Goal: Task Accomplishment & Management: Use online tool/utility

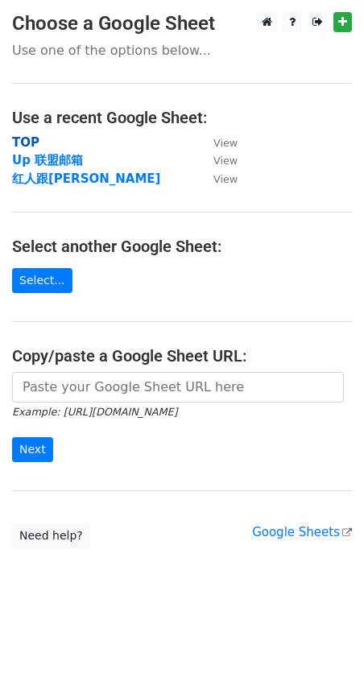
click at [21, 135] on strong "TOP" at bounding box center [25, 142] width 27 height 14
click at [38, 285] on link "Select..." at bounding box center [42, 280] width 60 height 25
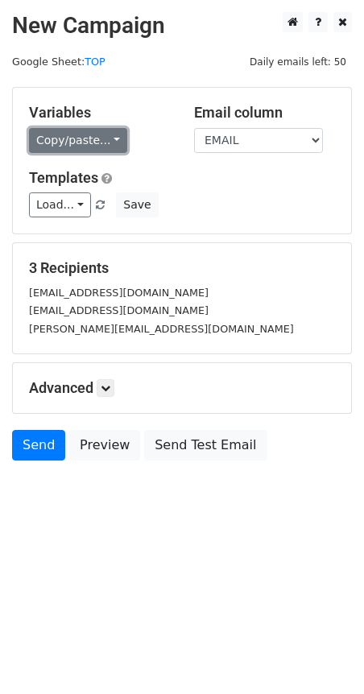
click at [110, 135] on link "Copy/paste..." at bounding box center [78, 140] width 98 height 25
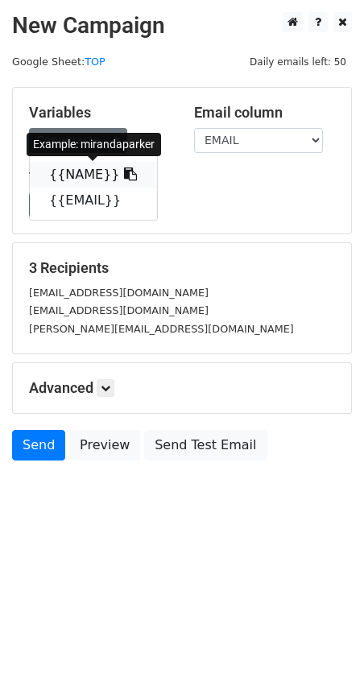
click at [124, 175] on icon at bounding box center [130, 173] width 13 height 13
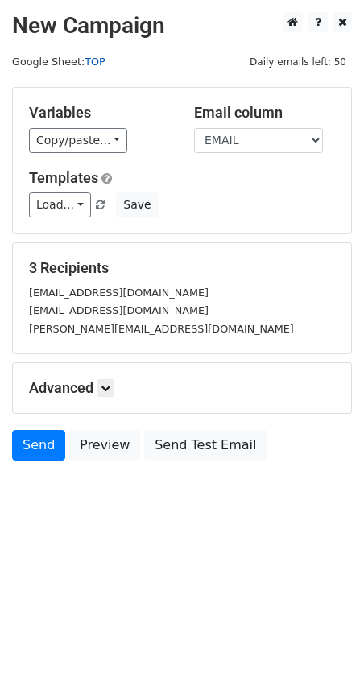
click at [96, 59] on link "TOP" at bounding box center [94, 62] width 21 height 12
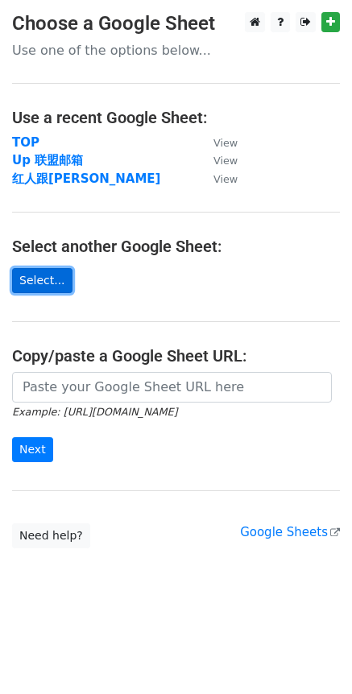
click at [32, 293] on link "Select..." at bounding box center [42, 280] width 60 height 25
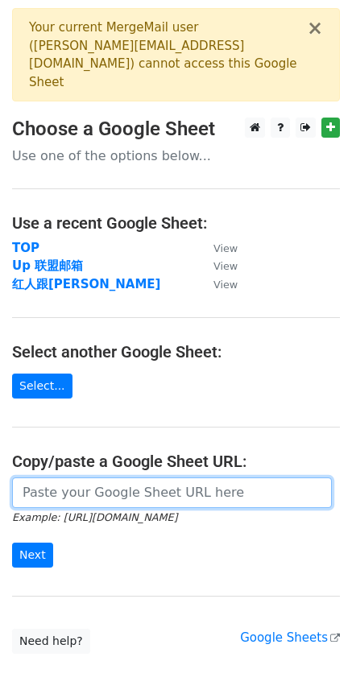
click at [51, 478] on input "url" at bounding box center [171, 492] width 319 height 31
paste input "[URL][DOMAIN_NAME]"
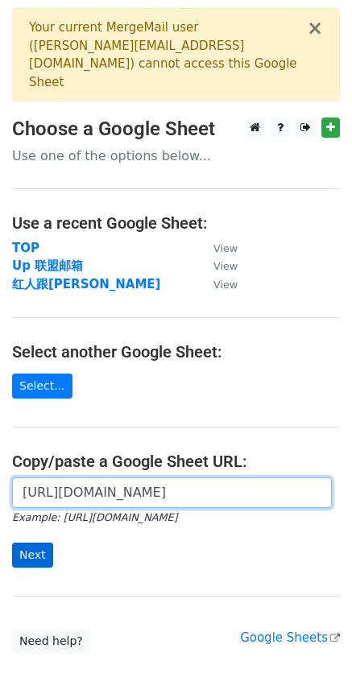
type input "[URL][DOMAIN_NAME]"
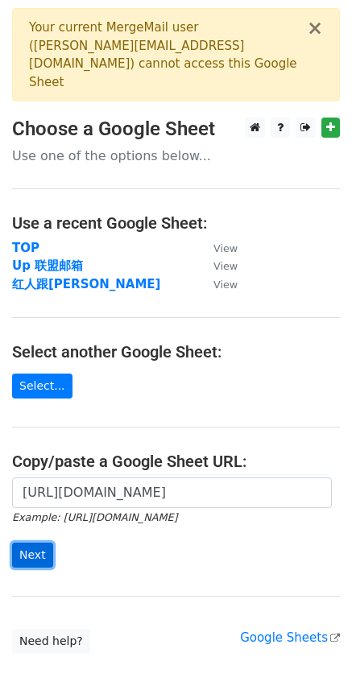
scroll to position [0, 0]
click at [32, 542] on input "Next" at bounding box center [32, 554] width 41 height 25
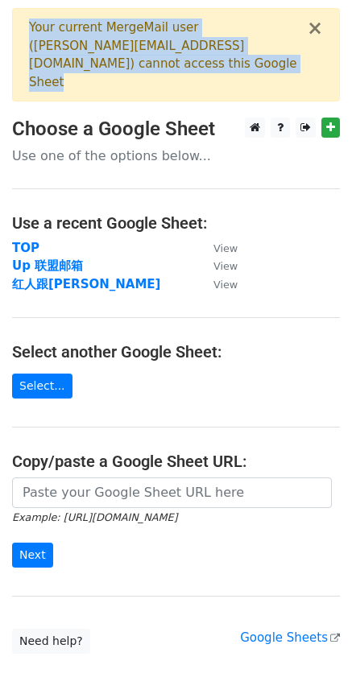
drag, startPoint x: 24, startPoint y: 25, endPoint x: 91, endPoint y: 82, distance: 87.9
click at [91, 82] on div "× Your current MergeMail user ( [PERSON_NAME][EMAIL_ADDRESS][DOMAIN_NAME] ) can…" at bounding box center [175, 54] width 327 height 93
copy div "Your current MergeMail user ( [PERSON_NAME][EMAIL_ADDRESS][DOMAIN_NAME] ) canno…"
click at [52, 373] on link "Select..." at bounding box center [42, 385] width 60 height 25
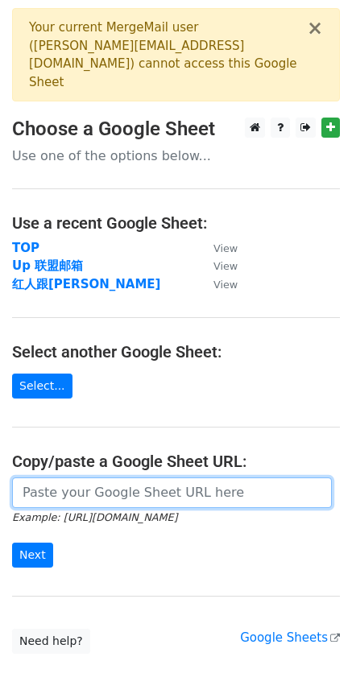
click at [114, 484] on input "url" at bounding box center [171, 492] width 319 height 31
paste input "Your current MergeMail user (sara@ocoopa.com) cannot access this Google Sheet"
type input "Your current MergeMail user (sara@ocoopa.com) cannot access this Google Sheet"
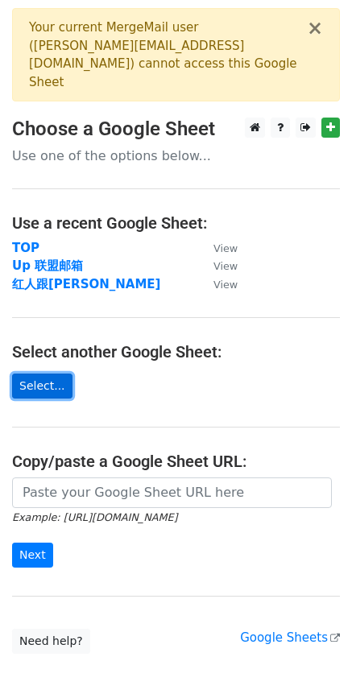
click at [41, 374] on link "Select..." at bounding box center [42, 385] width 60 height 25
click at [315, 33] on button "×" at bounding box center [315, 28] width 16 height 19
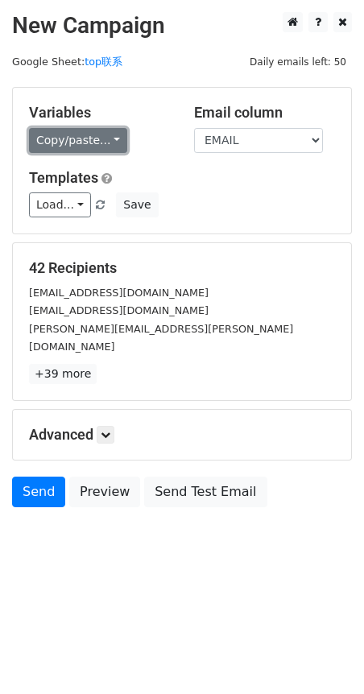
click at [95, 135] on link "Copy/paste..." at bounding box center [78, 140] width 98 height 25
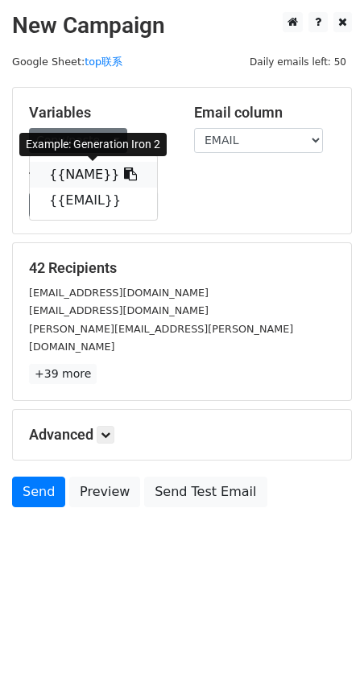
click at [124, 175] on icon at bounding box center [130, 173] width 13 height 13
